Goal: Information Seeking & Learning: Learn about a topic

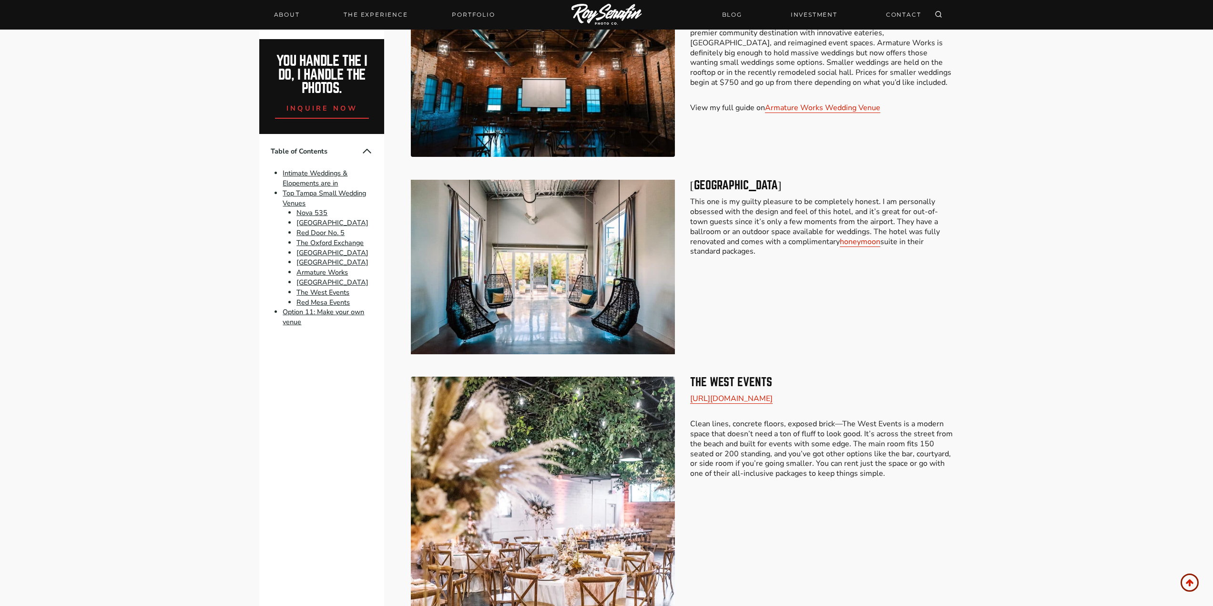
scroll to position [2288, 0]
click at [325, 281] on link "[GEOGRAPHIC_DATA]" at bounding box center [333, 282] width 72 height 10
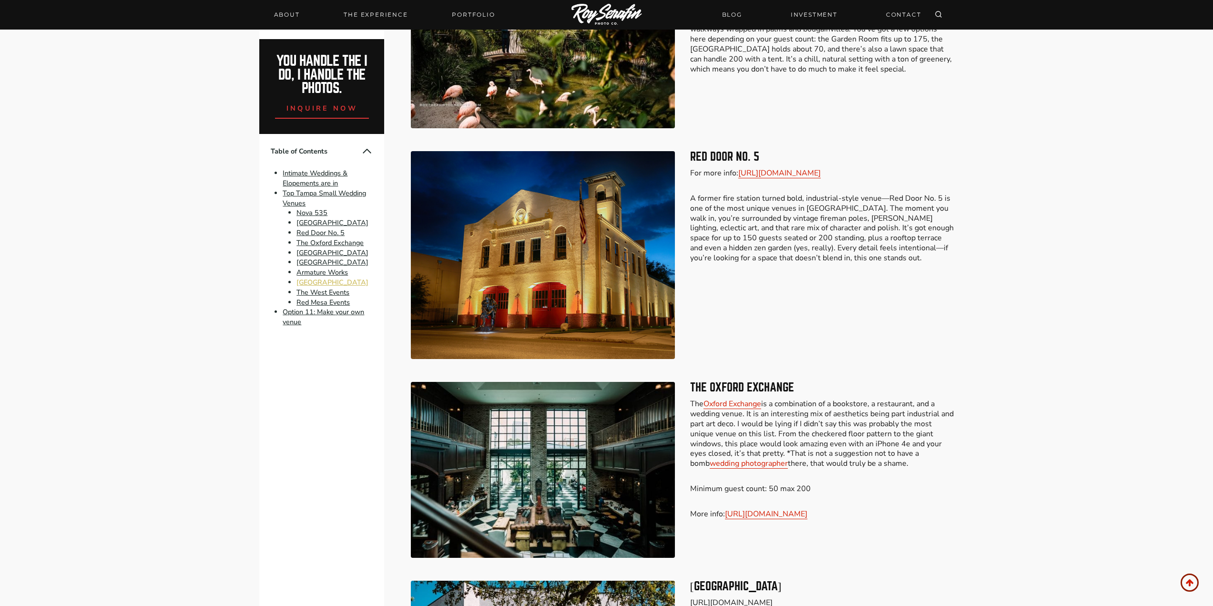
scroll to position [898, 0]
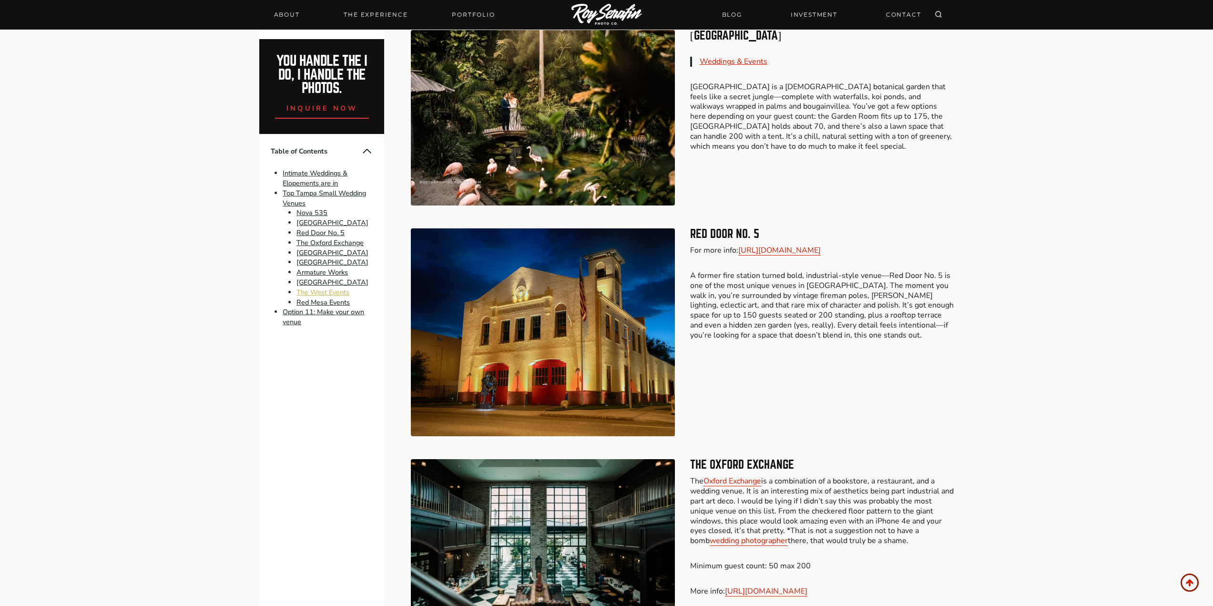
click at [316, 293] on link "The West Events" at bounding box center [323, 292] width 53 height 10
drag, startPoint x: 316, startPoint y: 293, endPoint x: 225, endPoint y: 284, distance: 91.0
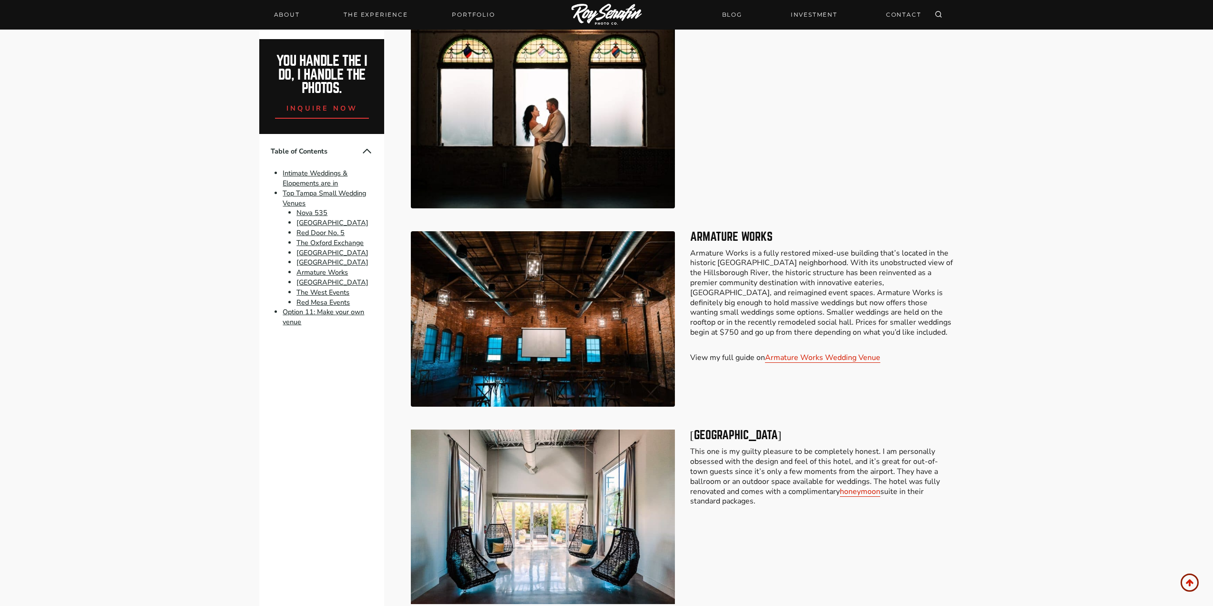
scroll to position [2042, 0]
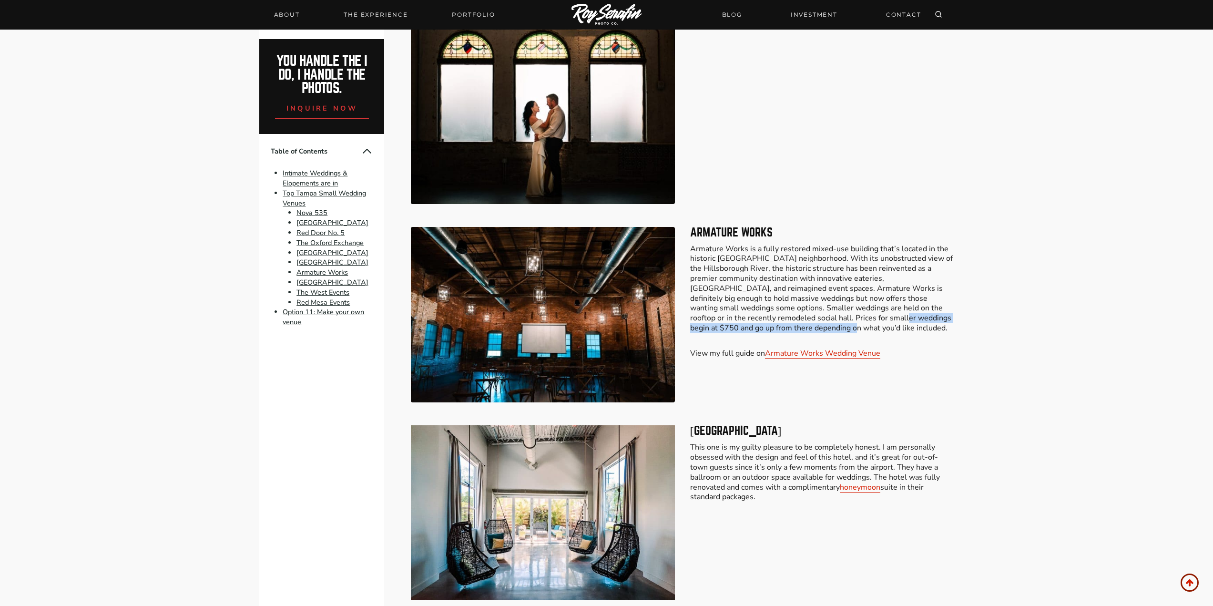
drag, startPoint x: 770, startPoint y: 317, endPoint x: 819, endPoint y: 306, distance: 49.8
click at [819, 306] on p "Armature Works is a fully restored mixed-use building that’s located in the his…" at bounding box center [822, 288] width 264 height 89
click at [818, 306] on p "Armature Works is a fully restored mixed-use building that’s located in the his…" at bounding box center [822, 288] width 264 height 89
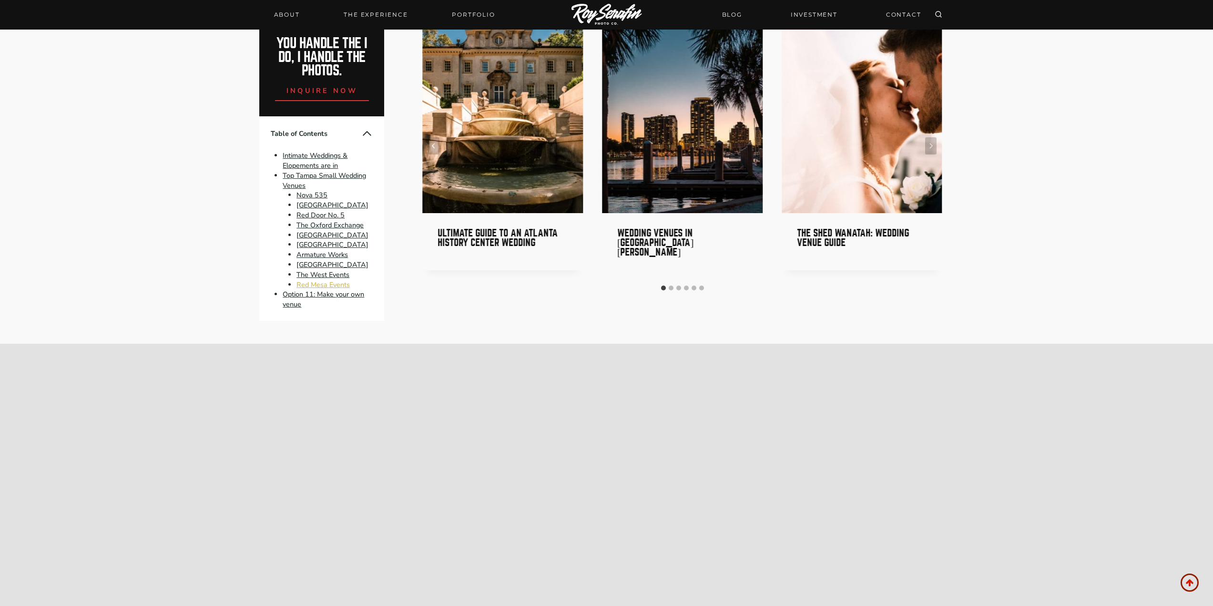
scroll to position [4426, 0]
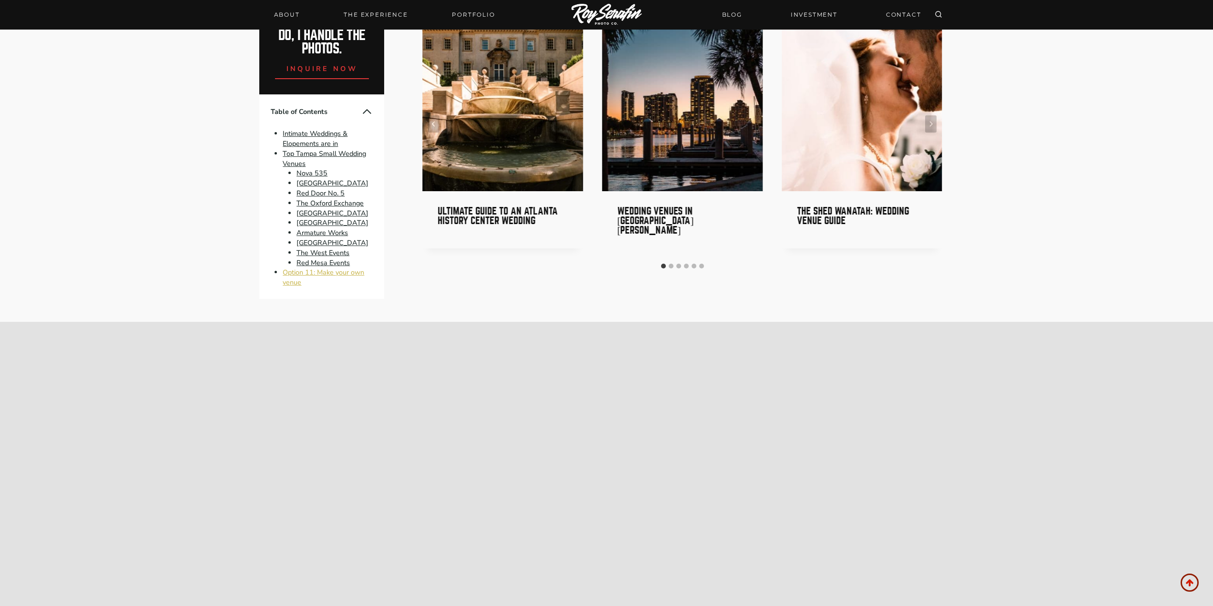
click at [293, 267] on link "Option 11: Make your own venue" at bounding box center [324, 277] width 82 height 20
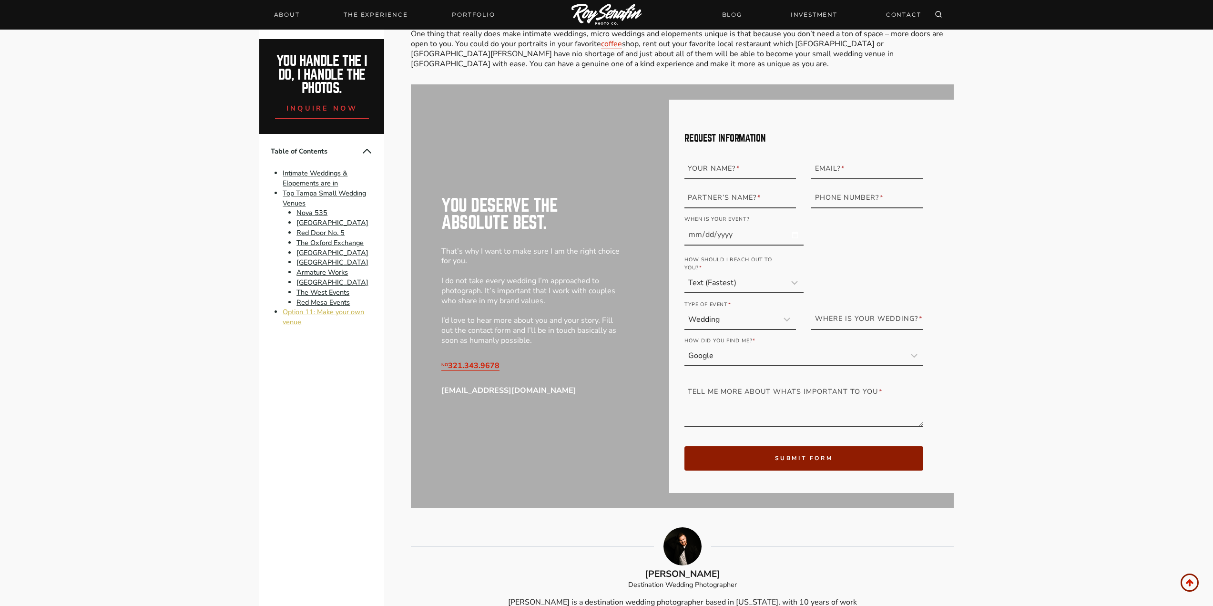
scroll to position [3587, 0]
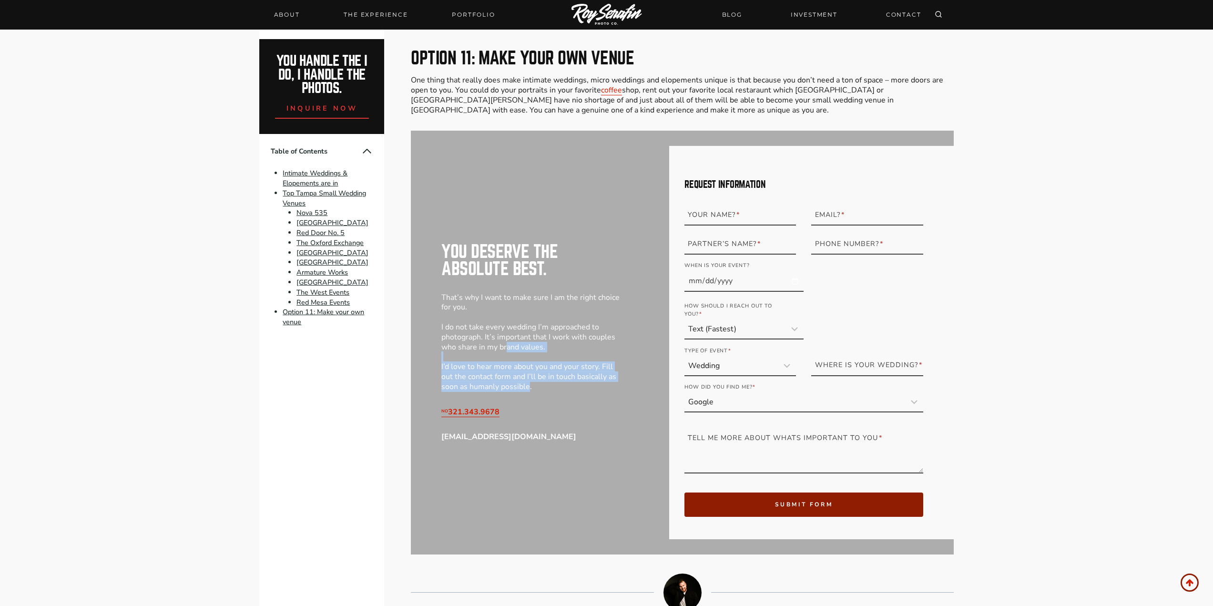
drag, startPoint x: 529, startPoint y: 370, endPoint x: 509, endPoint y: 332, distance: 43.3
click at [509, 332] on p "That’s why I want to make sure I am the right choice for you. I do not take eve…" at bounding box center [532, 342] width 182 height 99
click at [512, 356] on p "That’s why I want to make sure I am the right choice for you. I do not take eve…" at bounding box center [532, 342] width 182 height 99
drag, startPoint x: 541, startPoint y: 359, endPoint x: 540, endPoint y: 333, distance: 26.7
click at [540, 333] on p "That’s why I want to make sure I am the right choice for you. I do not take eve…" at bounding box center [532, 342] width 182 height 99
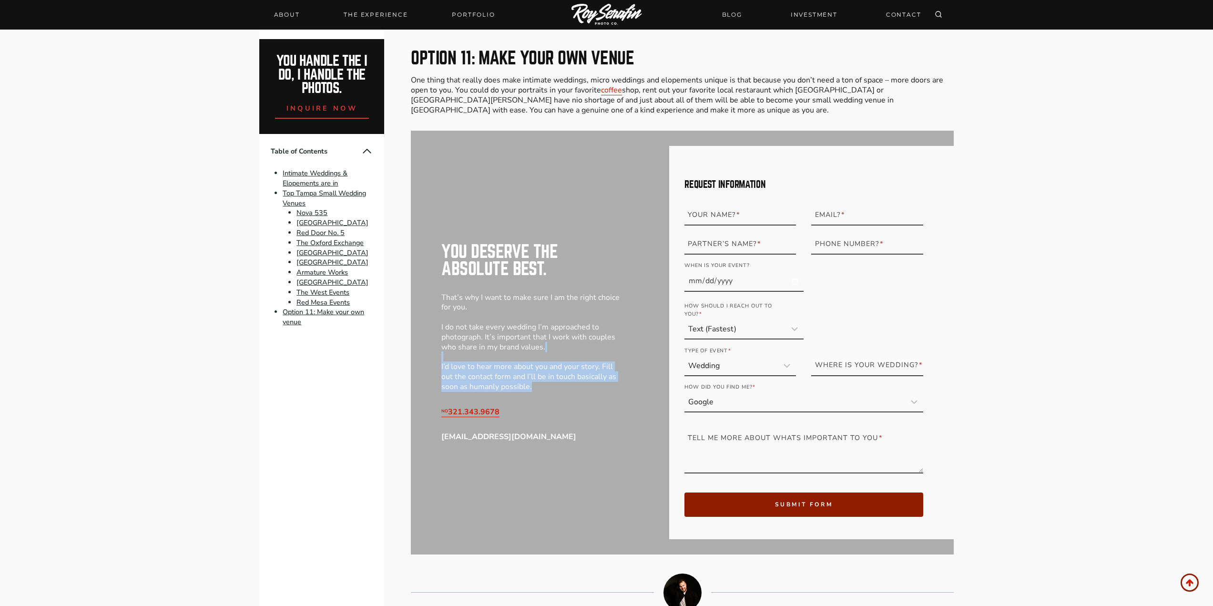
click at [540, 349] on p "That’s why I want to make sure I am the right choice for you. I do not take eve…" at bounding box center [532, 342] width 182 height 99
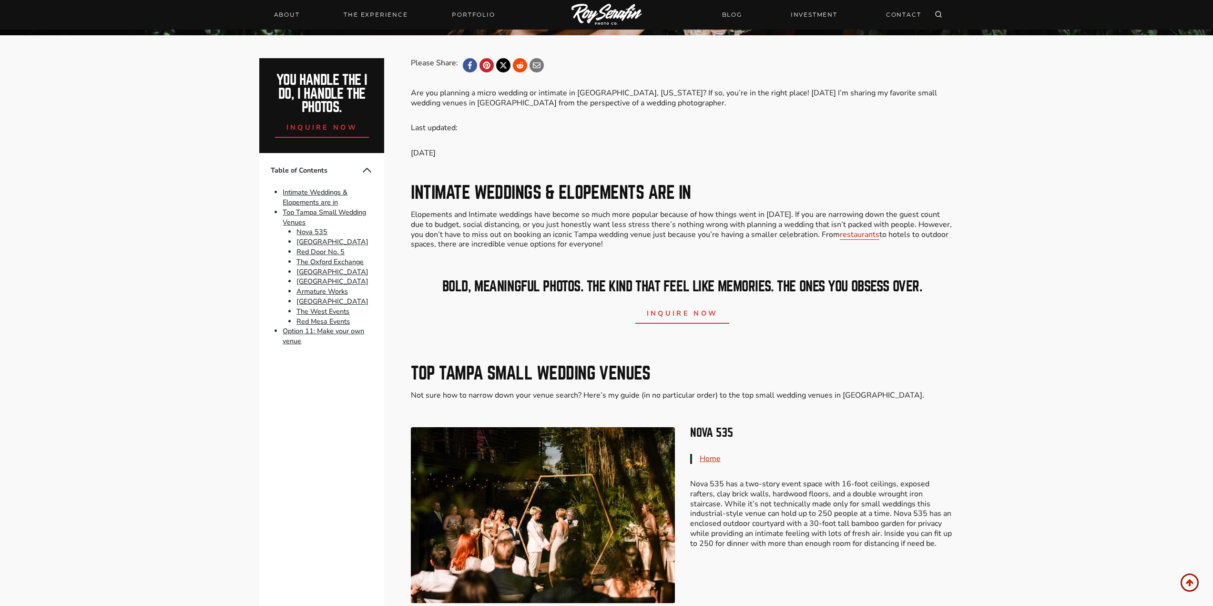
scroll to position [11, 0]
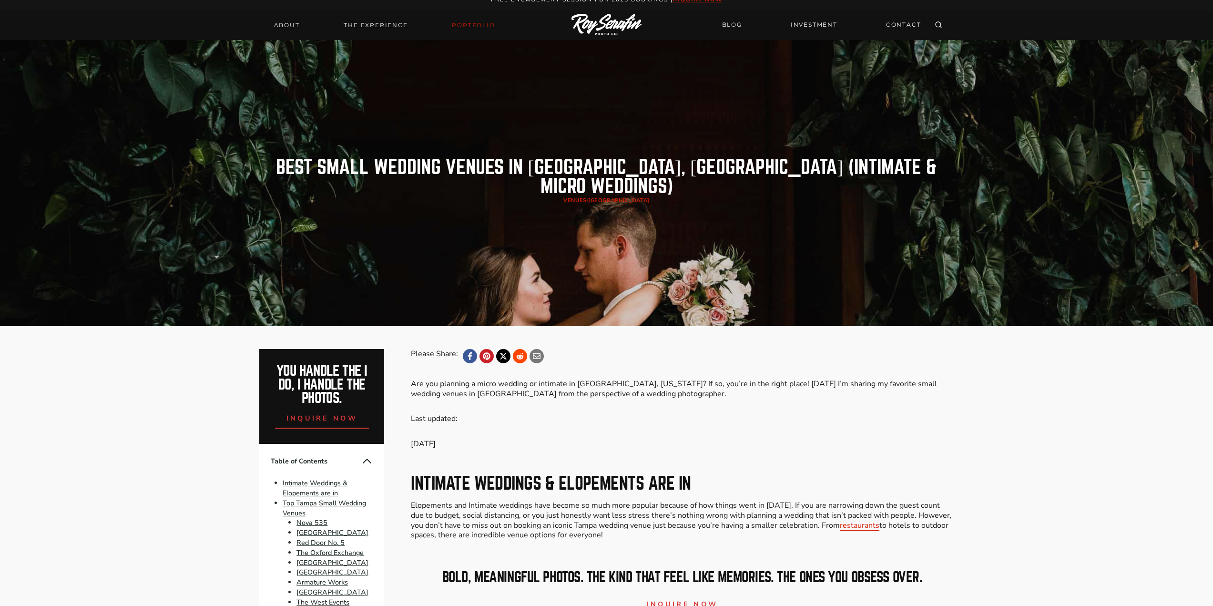
click at [461, 27] on link "Portfolio" at bounding box center [473, 25] width 54 height 13
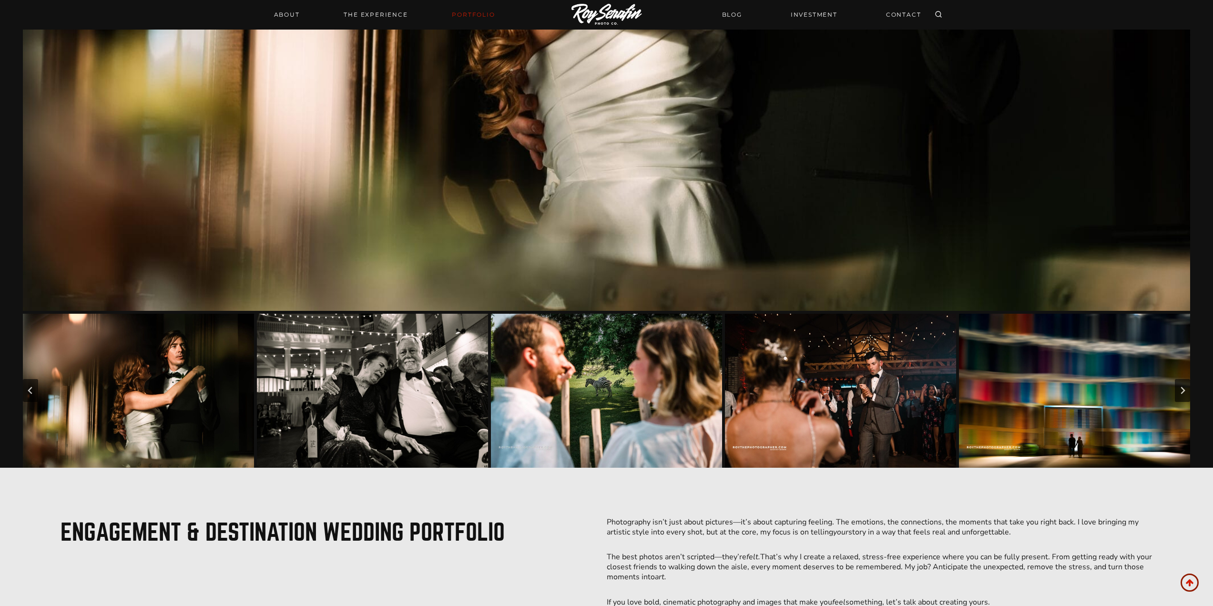
scroll to position [524, 0]
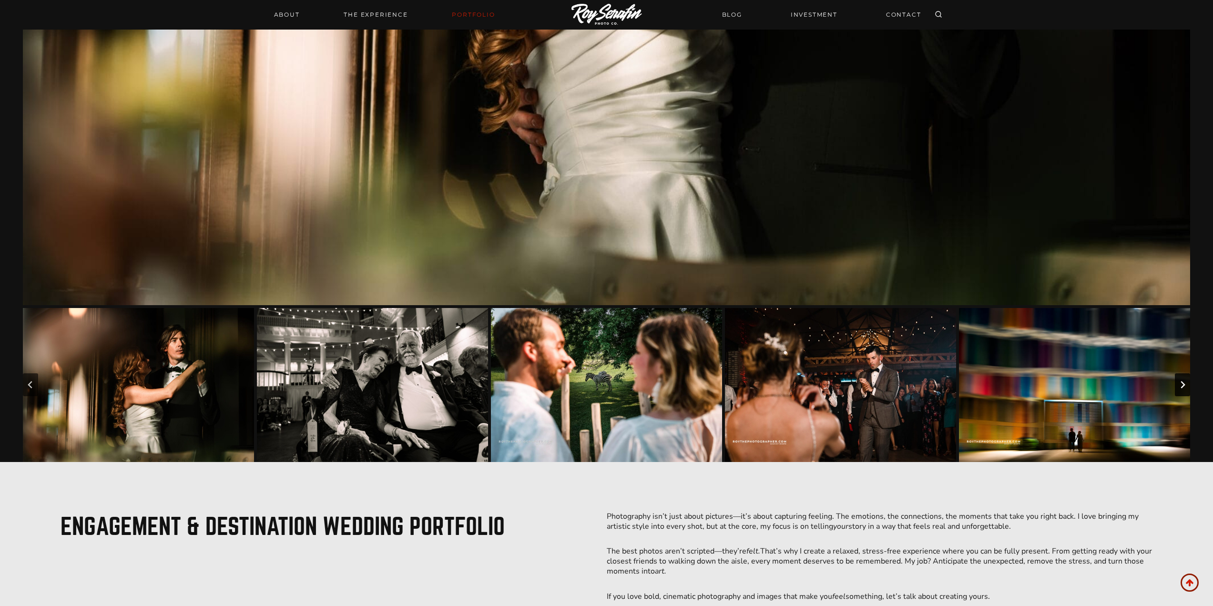
click at [1184, 382] on icon "Next slide" at bounding box center [1183, 385] width 8 height 8
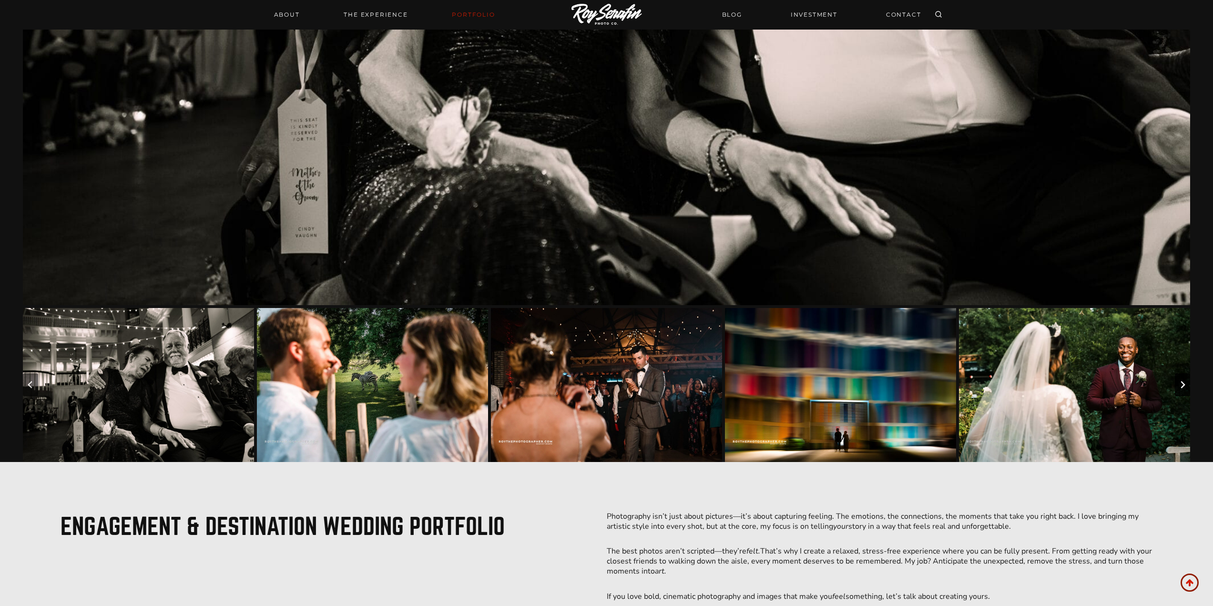
click at [1184, 382] on icon "Next slide" at bounding box center [1183, 385] width 8 height 8
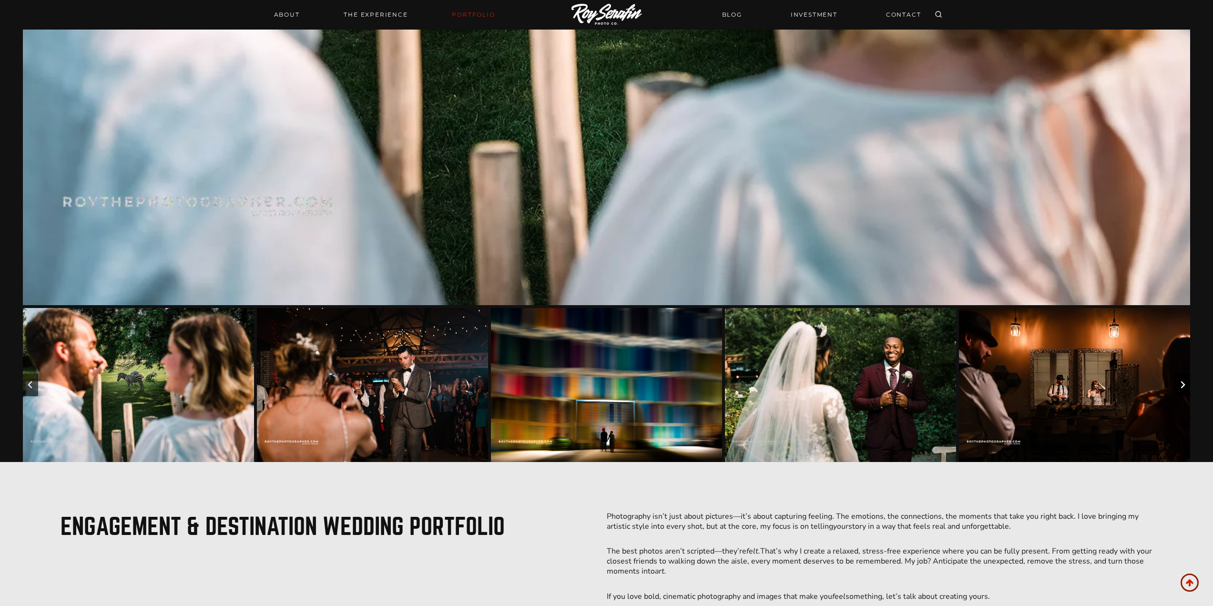
click at [1184, 382] on icon "Next slide" at bounding box center [1183, 385] width 8 height 8
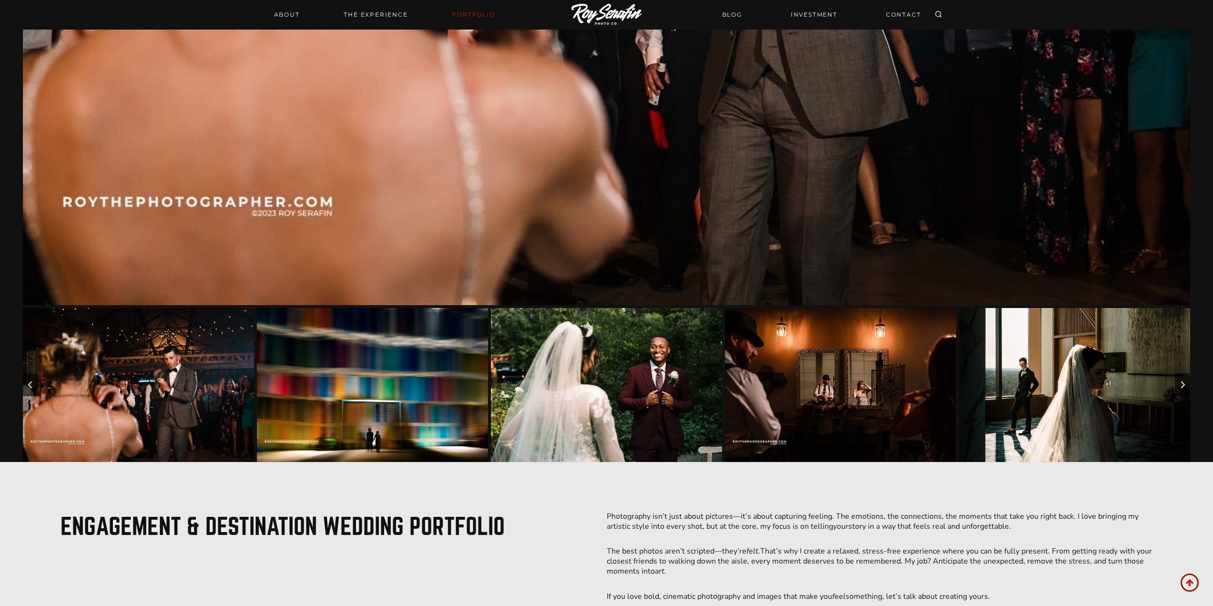
click at [899, 380] on img "Go to slide 7" at bounding box center [840, 385] width 231 height 154
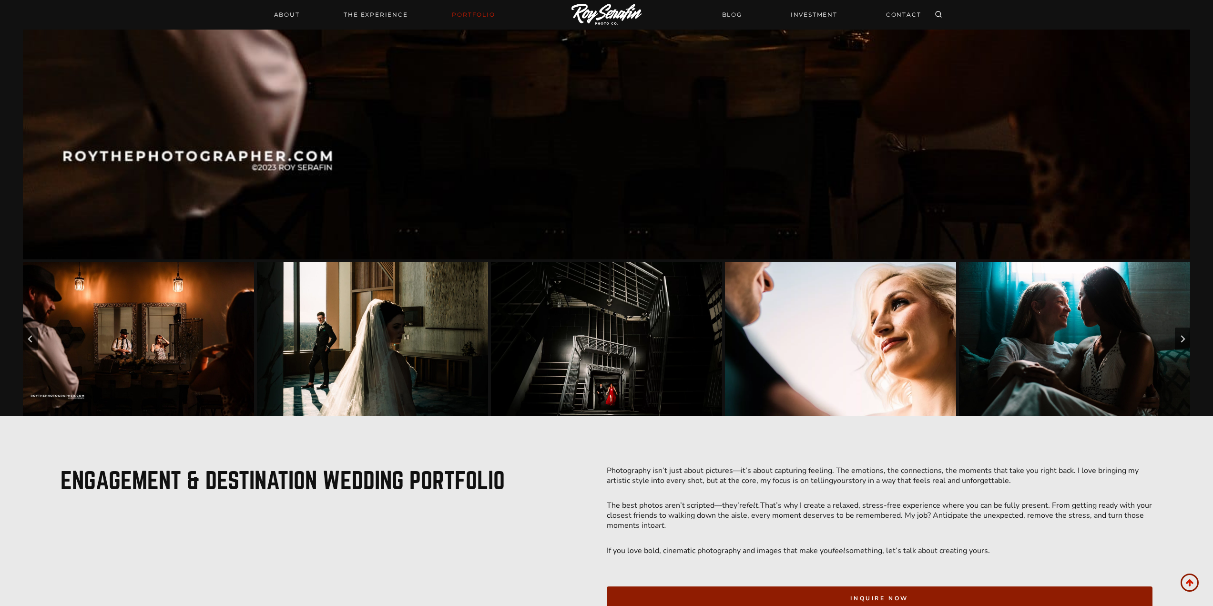
scroll to position [572, 0]
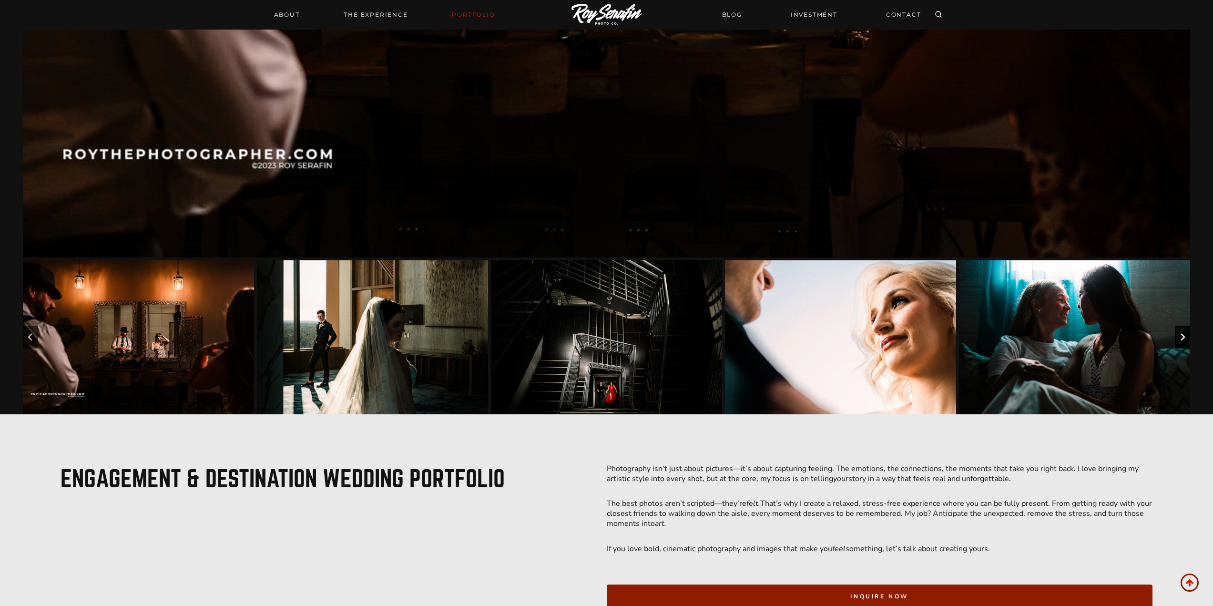
click at [1182, 337] on icon "Next slide" at bounding box center [1183, 337] width 8 height 8
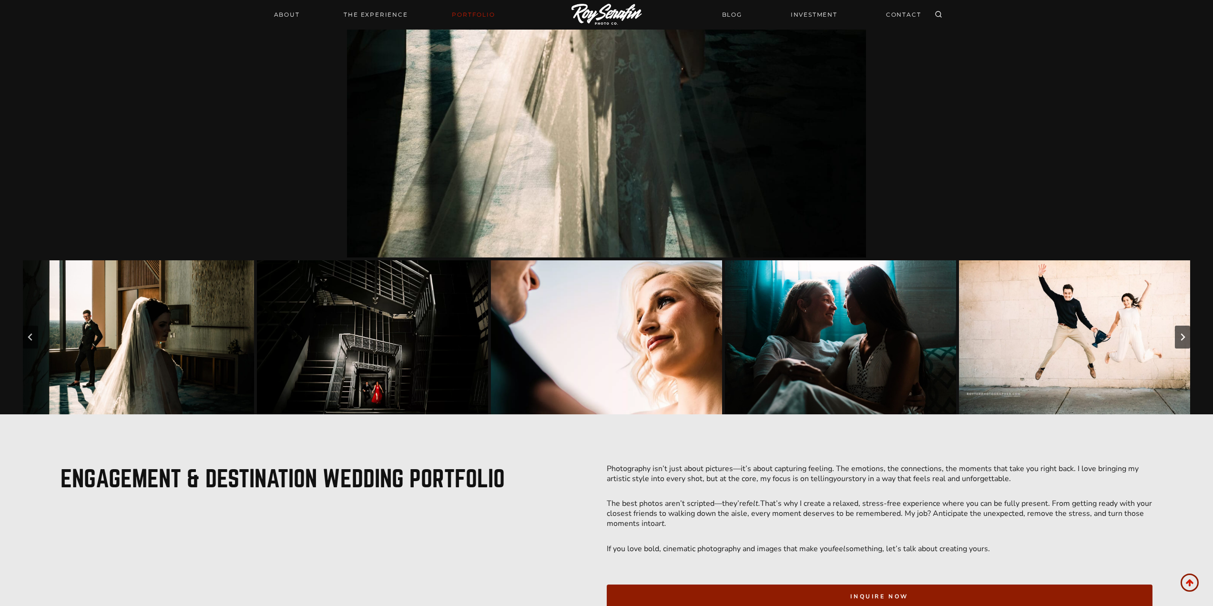
click at [867, 313] on img "Go to slide 11" at bounding box center [840, 337] width 231 height 154
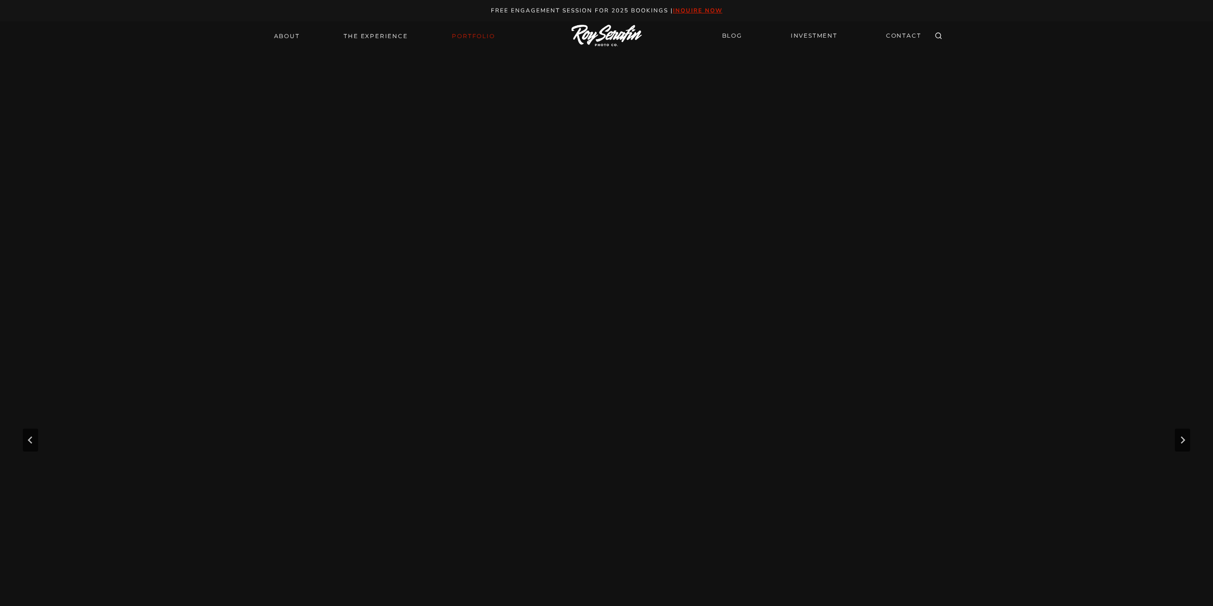
scroll to position [429, 0]
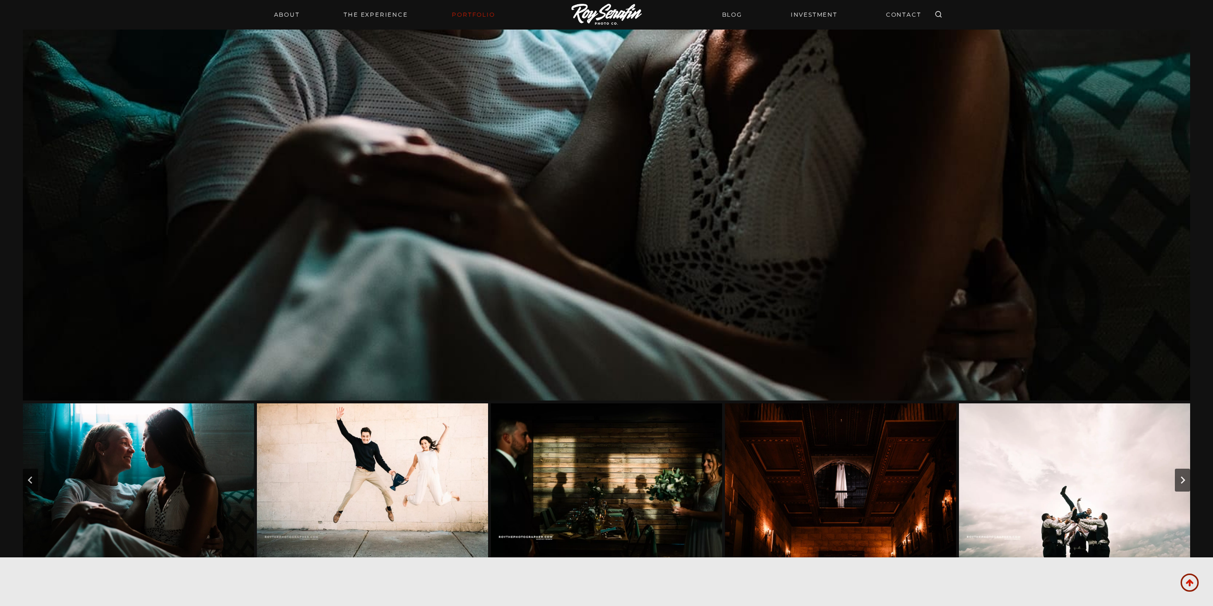
click at [1121, 476] on img "Go to slide 15" at bounding box center [1074, 480] width 231 height 154
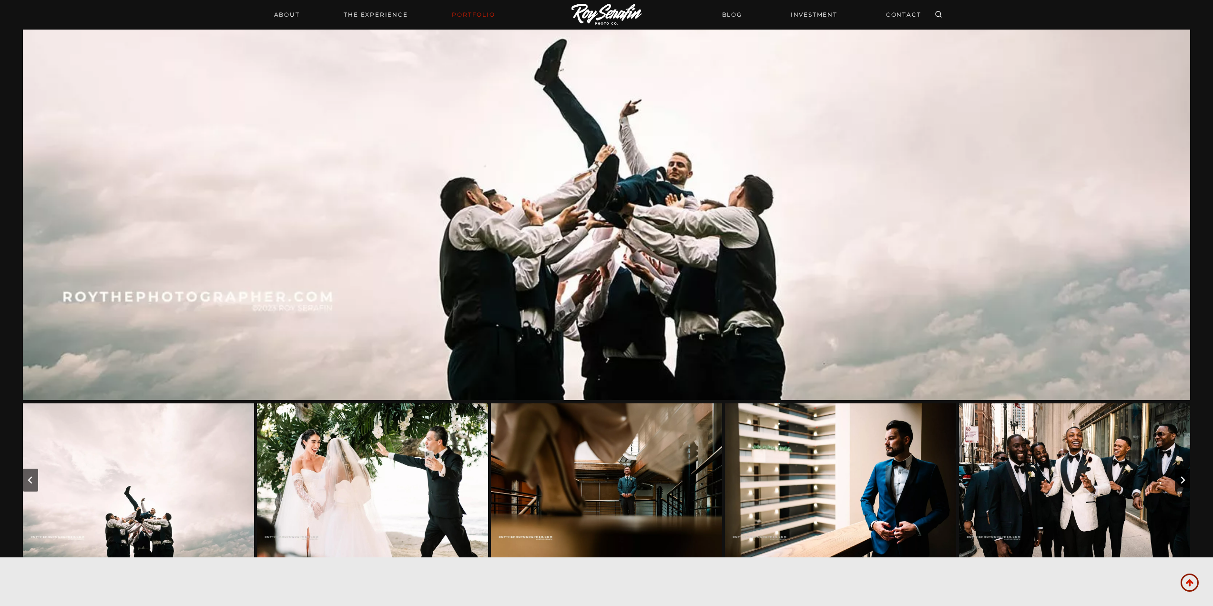
click at [1186, 480] on icon "Next slide" at bounding box center [1183, 480] width 8 height 8
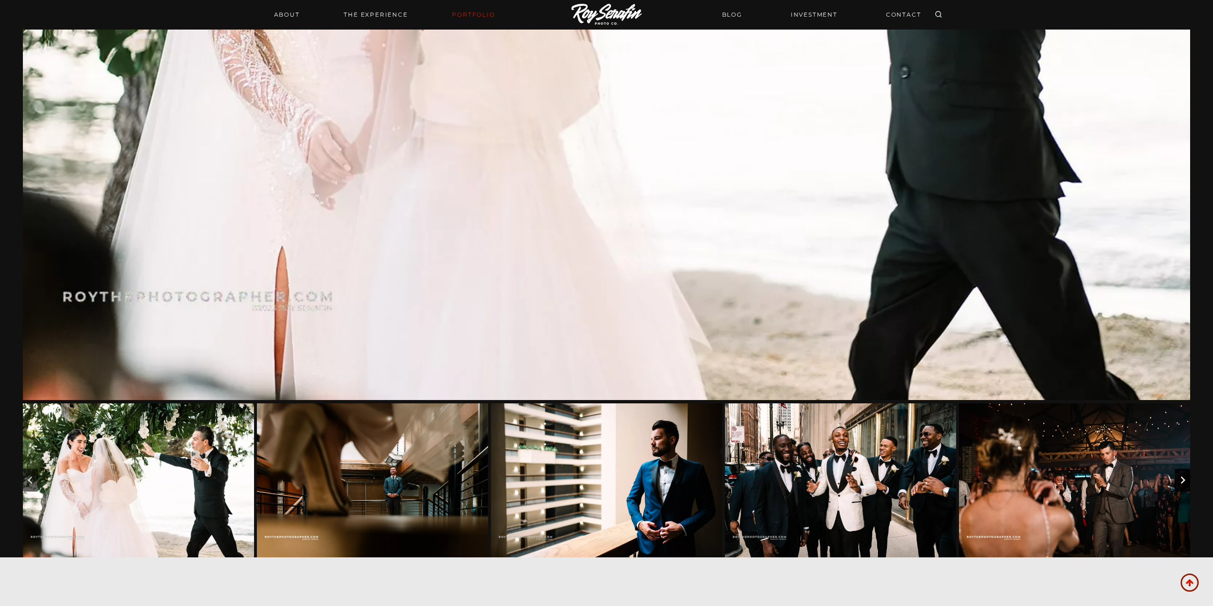
click at [1186, 480] on icon "Next slide" at bounding box center [1183, 480] width 8 height 8
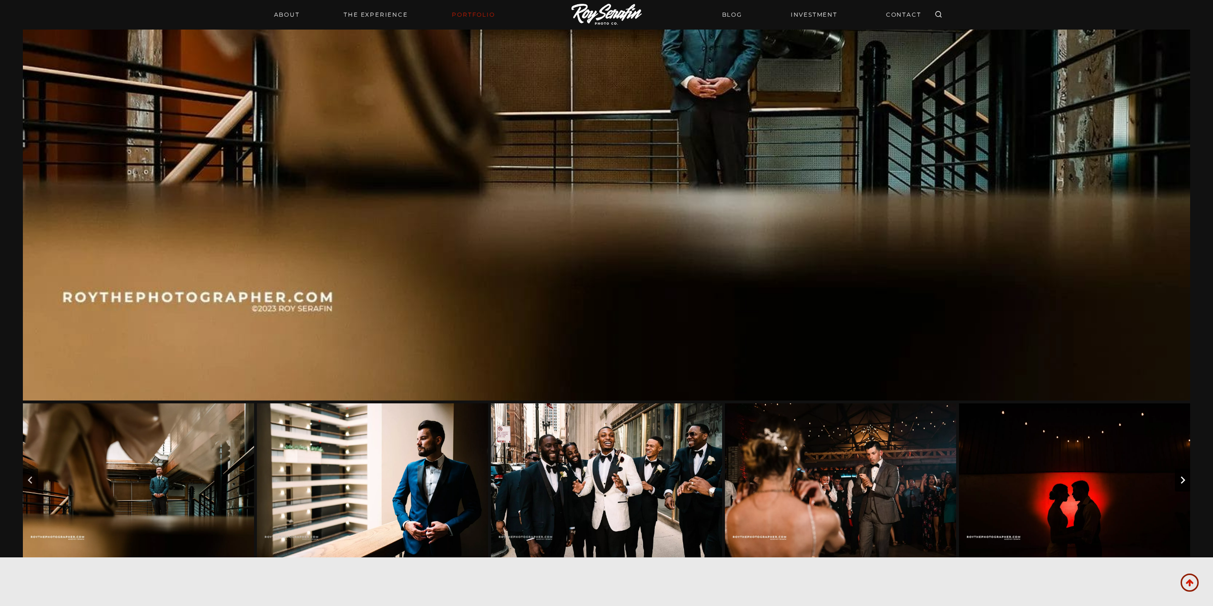
click at [1186, 480] on icon "Next slide" at bounding box center [1183, 480] width 8 height 8
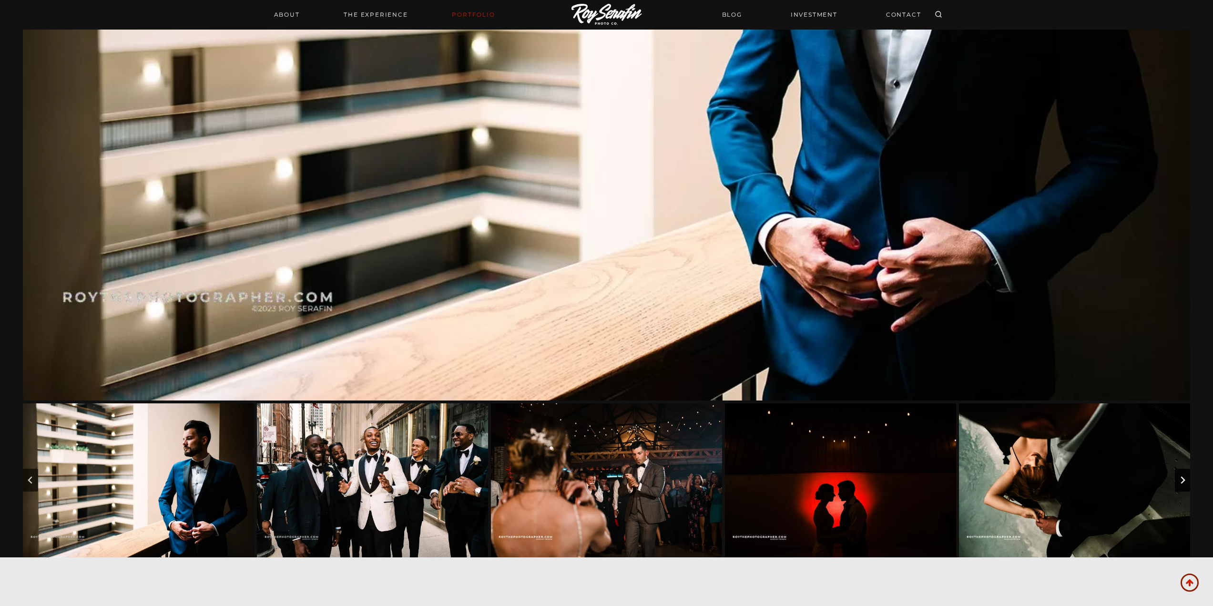
click at [1186, 480] on icon "Next slide" at bounding box center [1183, 480] width 8 height 8
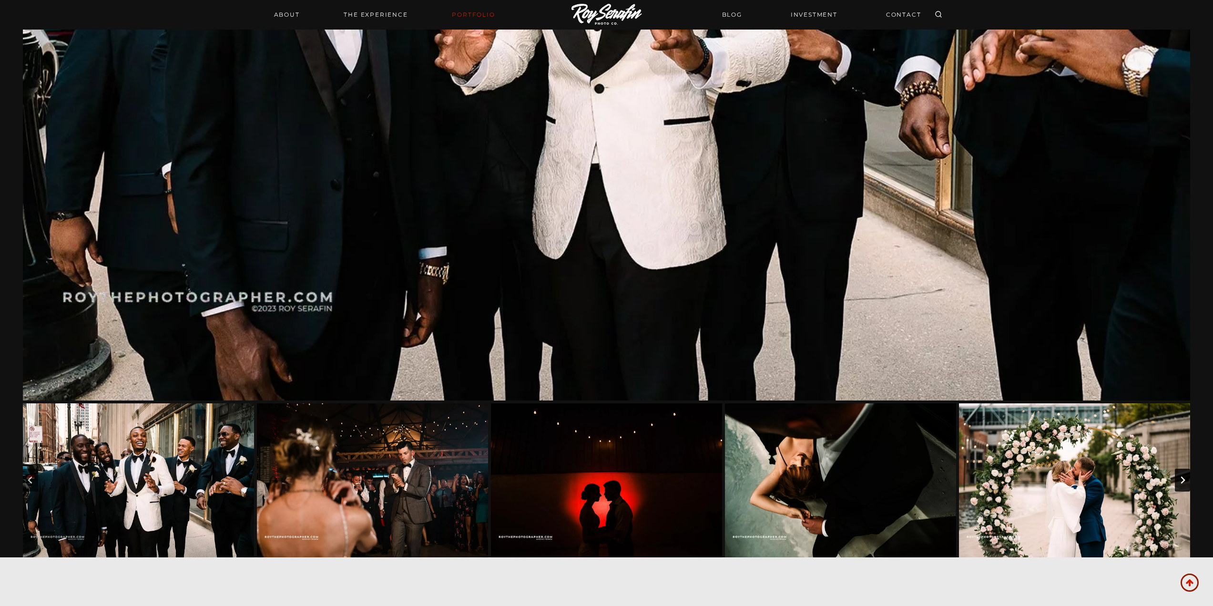
click at [1186, 480] on icon "Next slide" at bounding box center [1183, 480] width 8 height 8
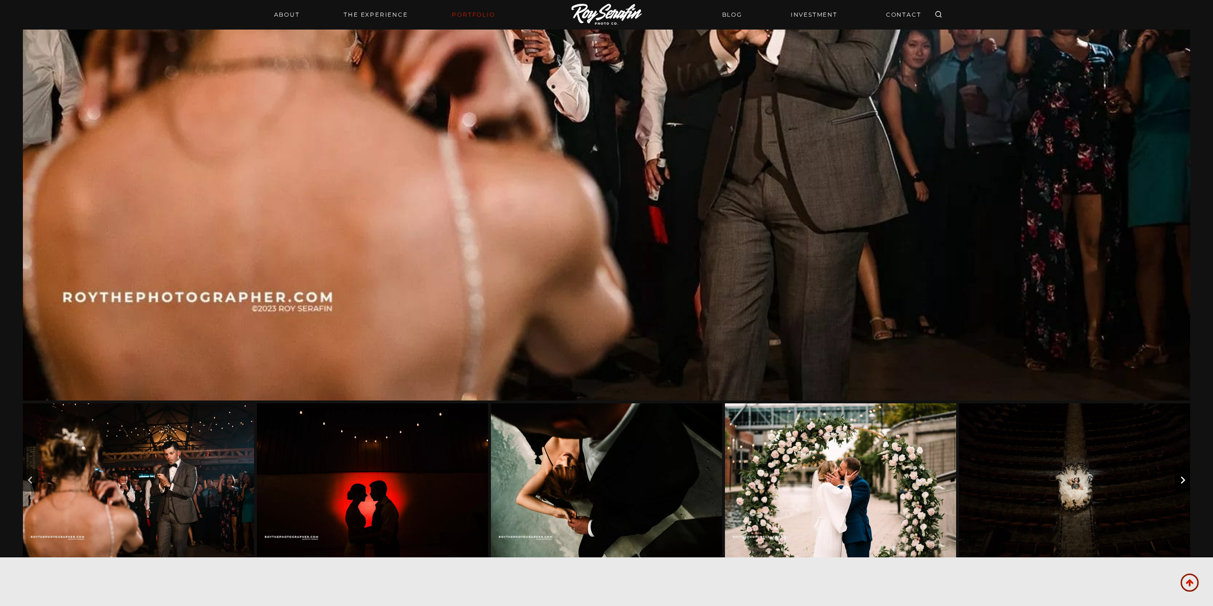
click at [1186, 480] on icon "Next slide" at bounding box center [1183, 480] width 8 height 8
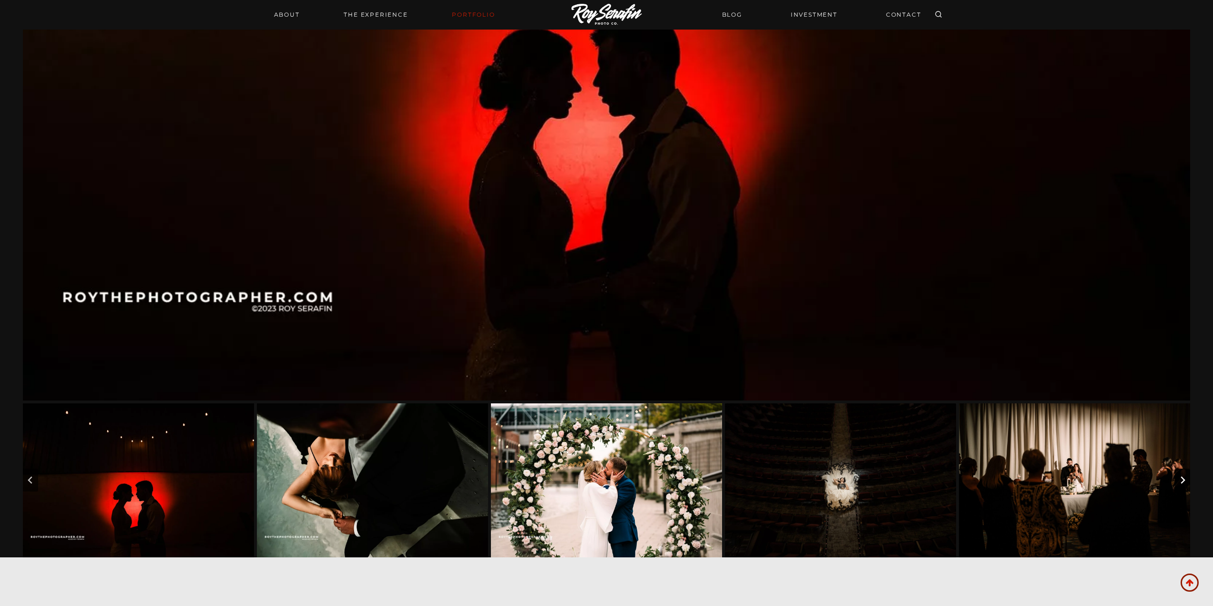
click at [1186, 480] on icon "Next slide" at bounding box center [1183, 480] width 8 height 8
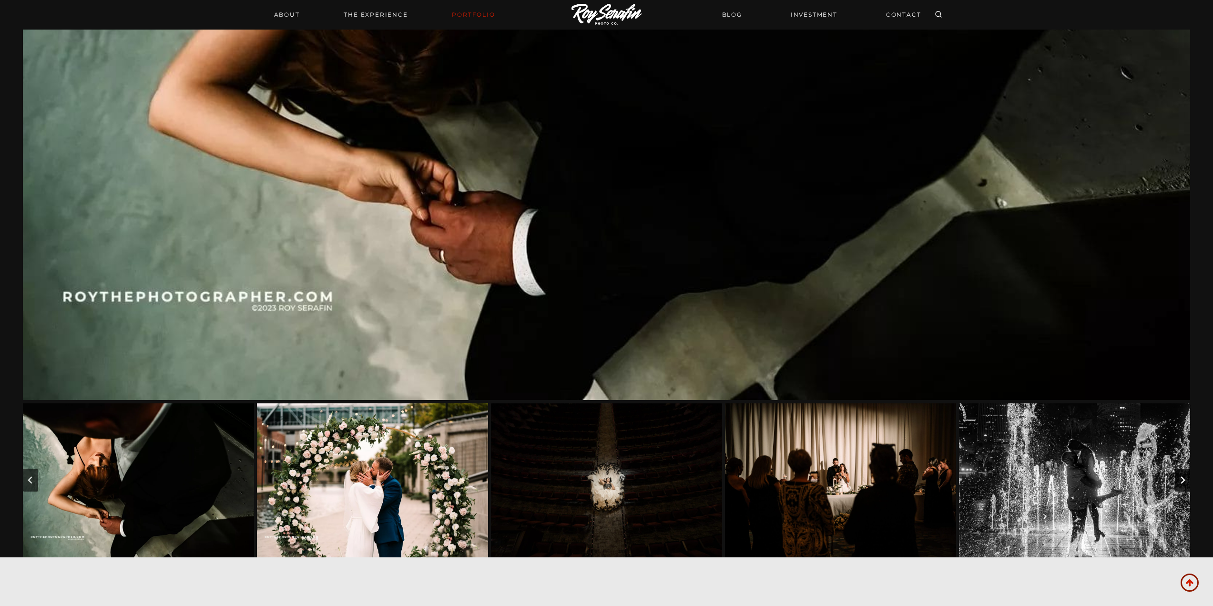
click at [1186, 480] on icon "Next slide" at bounding box center [1183, 480] width 8 height 8
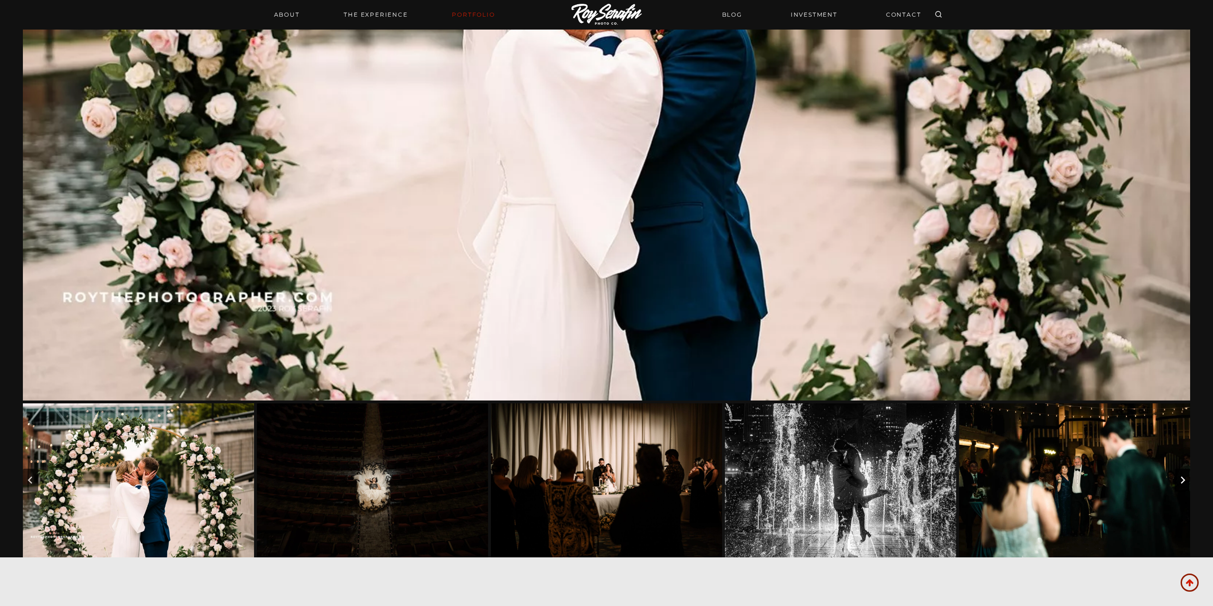
click at [1186, 480] on icon "Next slide" at bounding box center [1183, 480] width 8 height 8
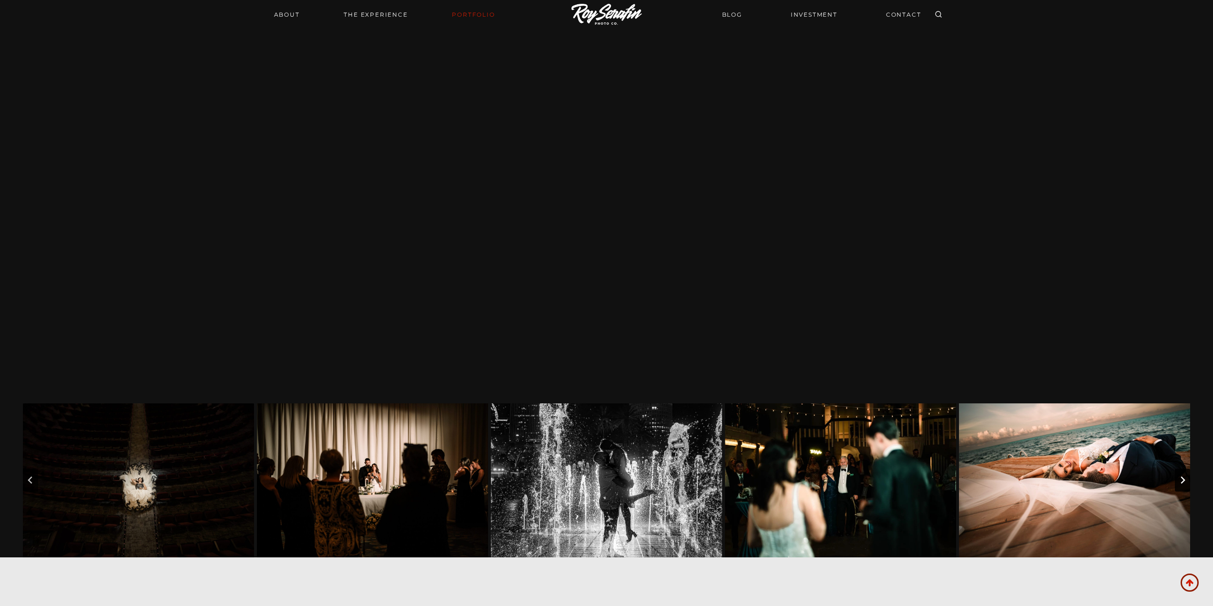
click at [1186, 479] on icon "Next slide" at bounding box center [1183, 480] width 8 height 8
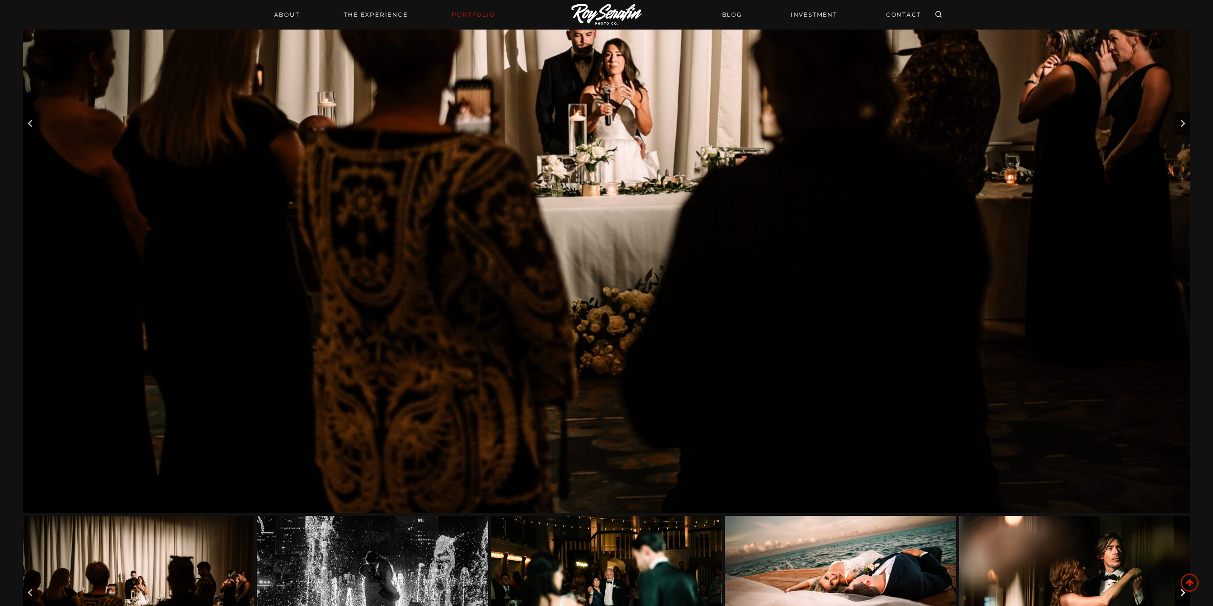
scroll to position [334, 0]
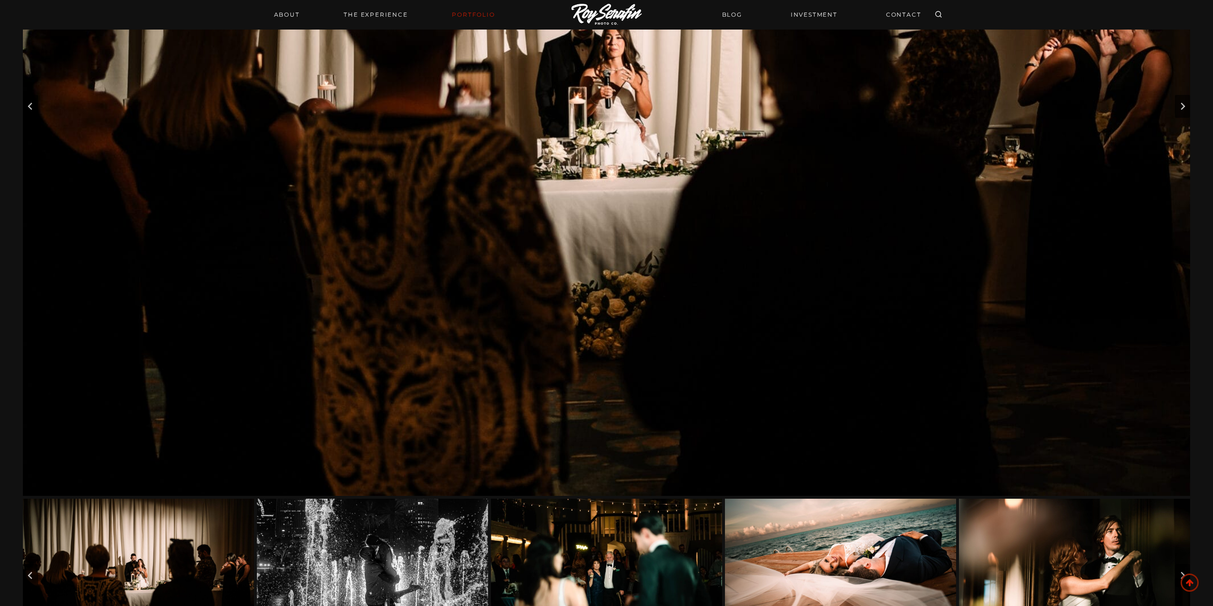
click at [834, 513] on img "Go to slide 28" at bounding box center [840, 576] width 231 height 154
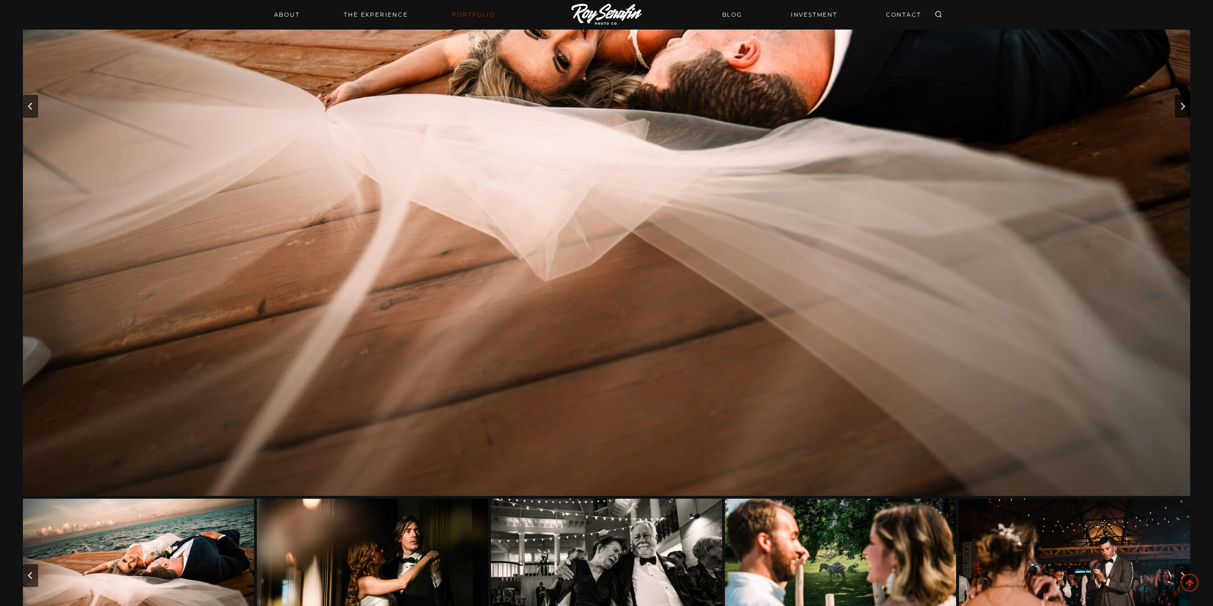
scroll to position [143, 0]
